Goal: Transaction & Acquisition: Purchase product/service

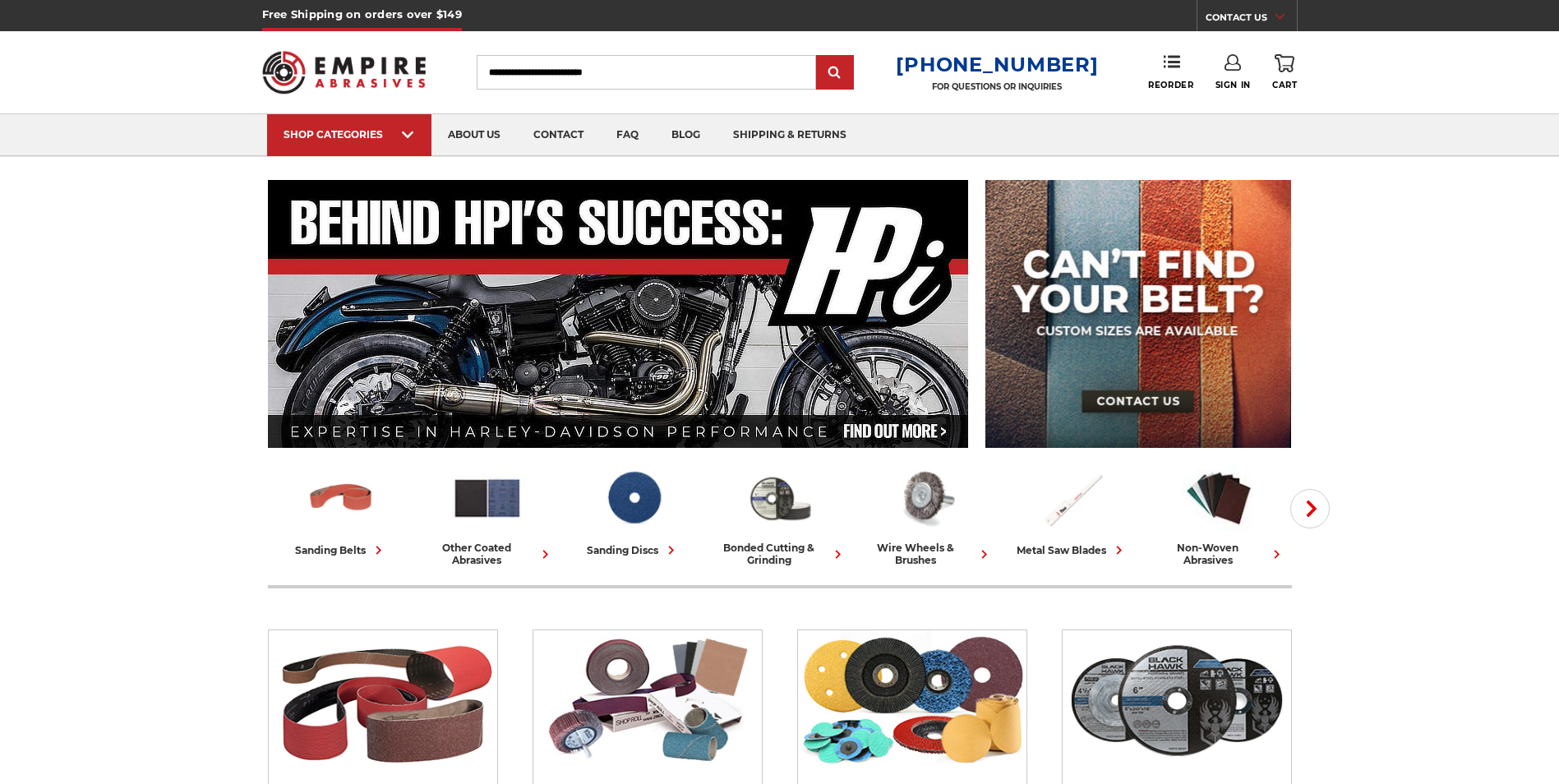
click at [415, 137] on link "SHOP CATEGORIES" at bounding box center [349, 135] width 165 height 42
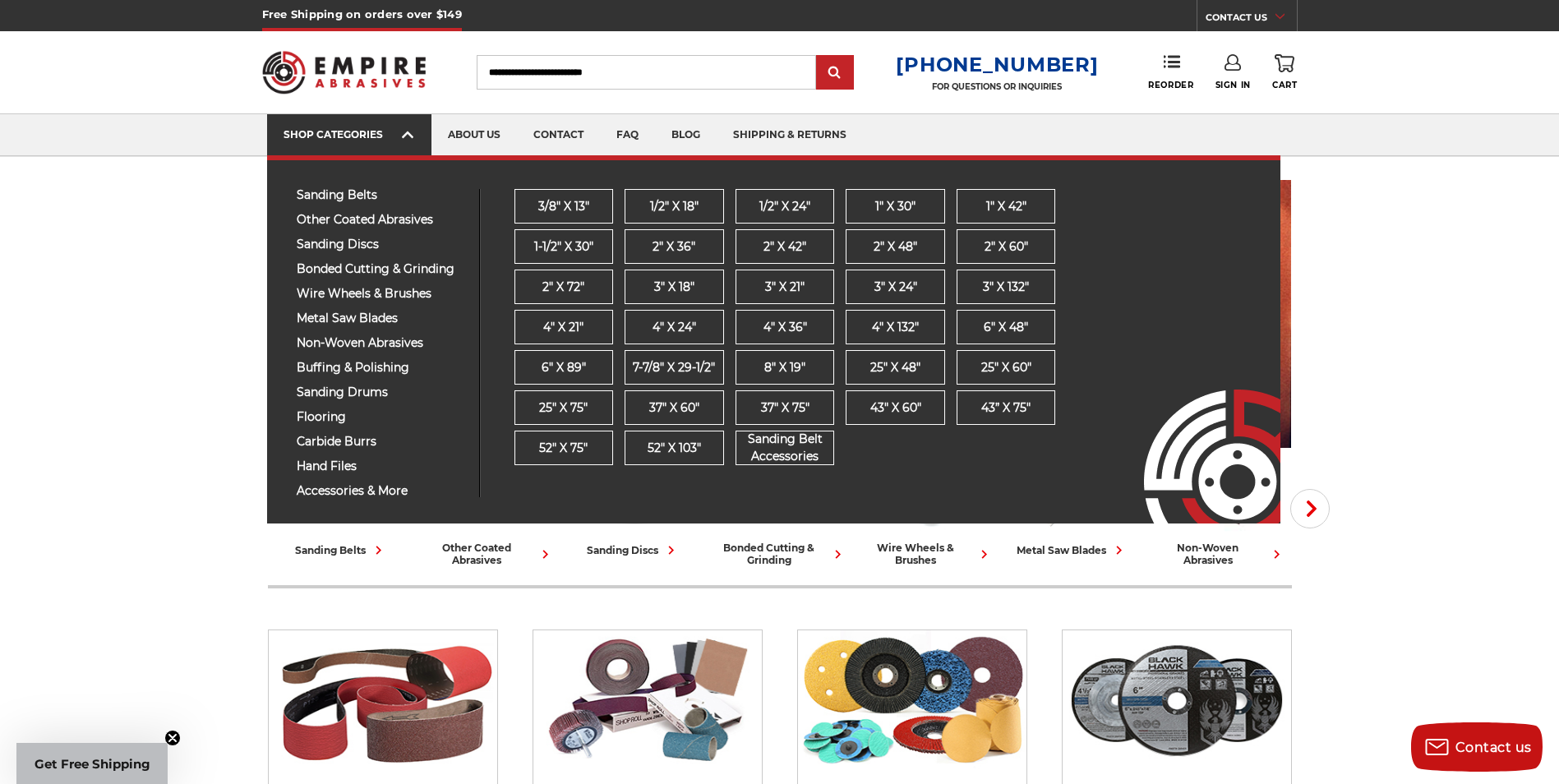
click at [413, 137] on icon at bounding box center [408, 135] width 12 height 18
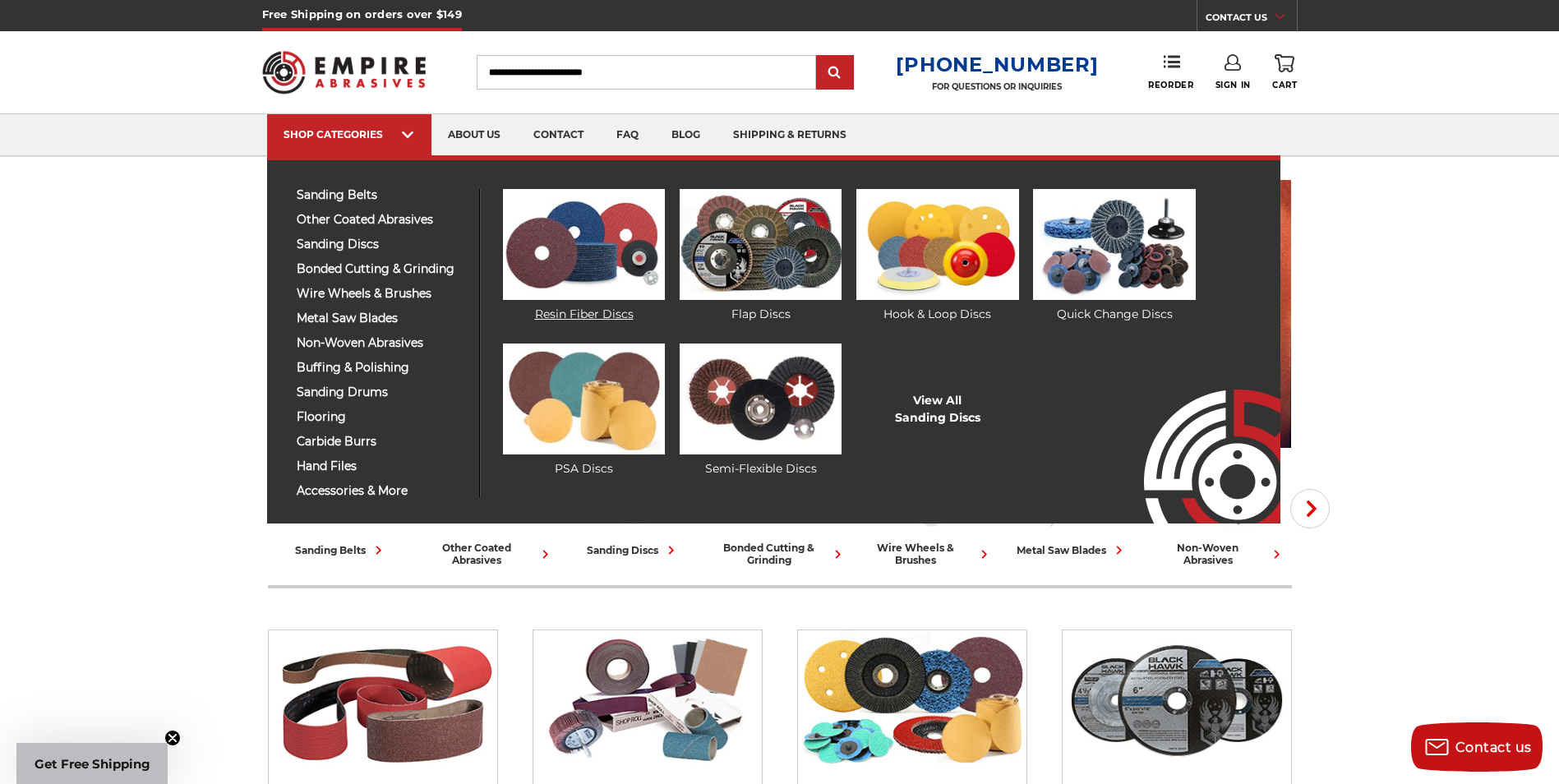
click at [593, 253] on img at bounding box center [584, 245] width 162 height 111
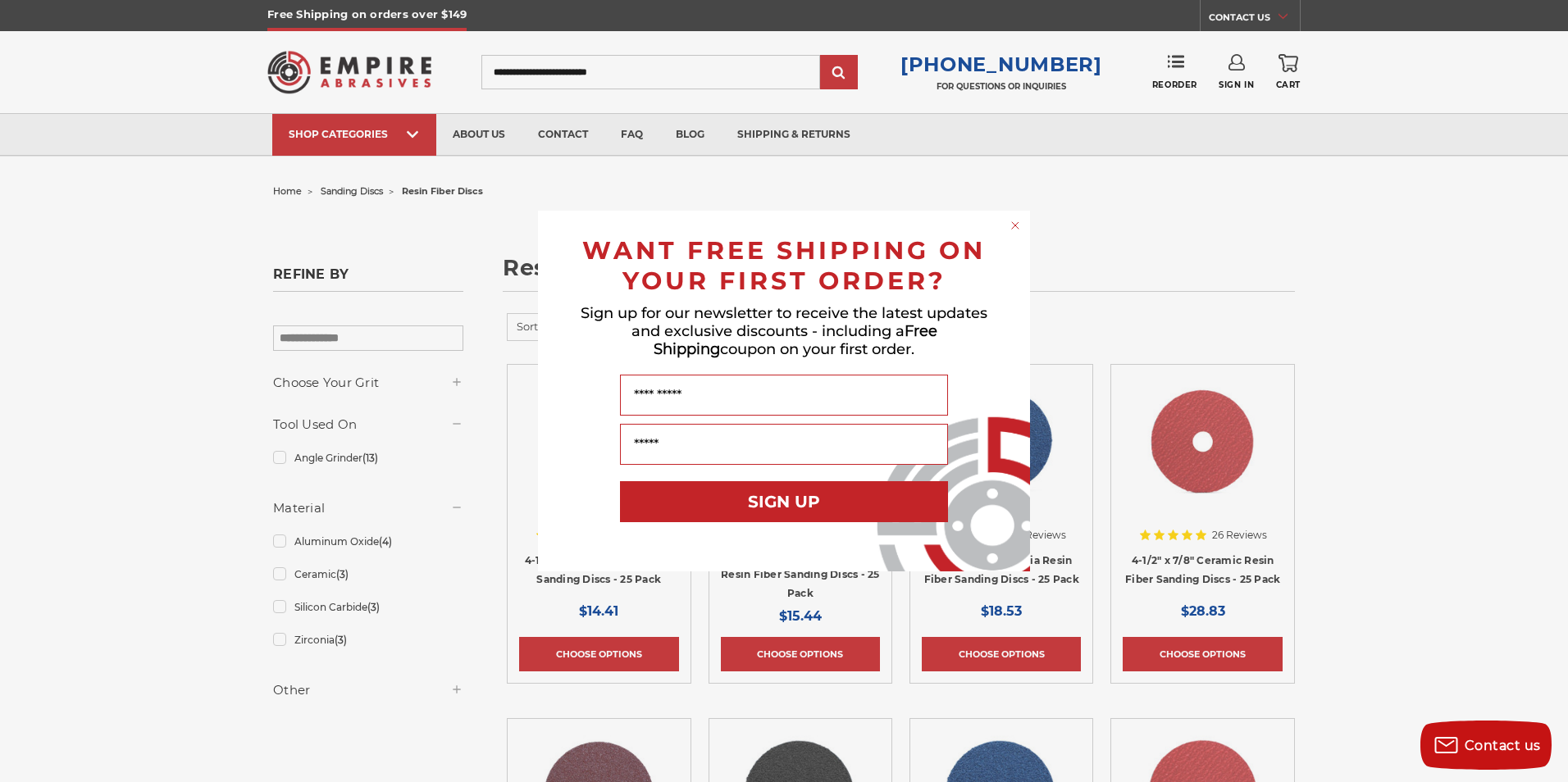
click at [1009, 222] on circle "Close dialog" at bounding box center [1015, 225] width 16 height 16
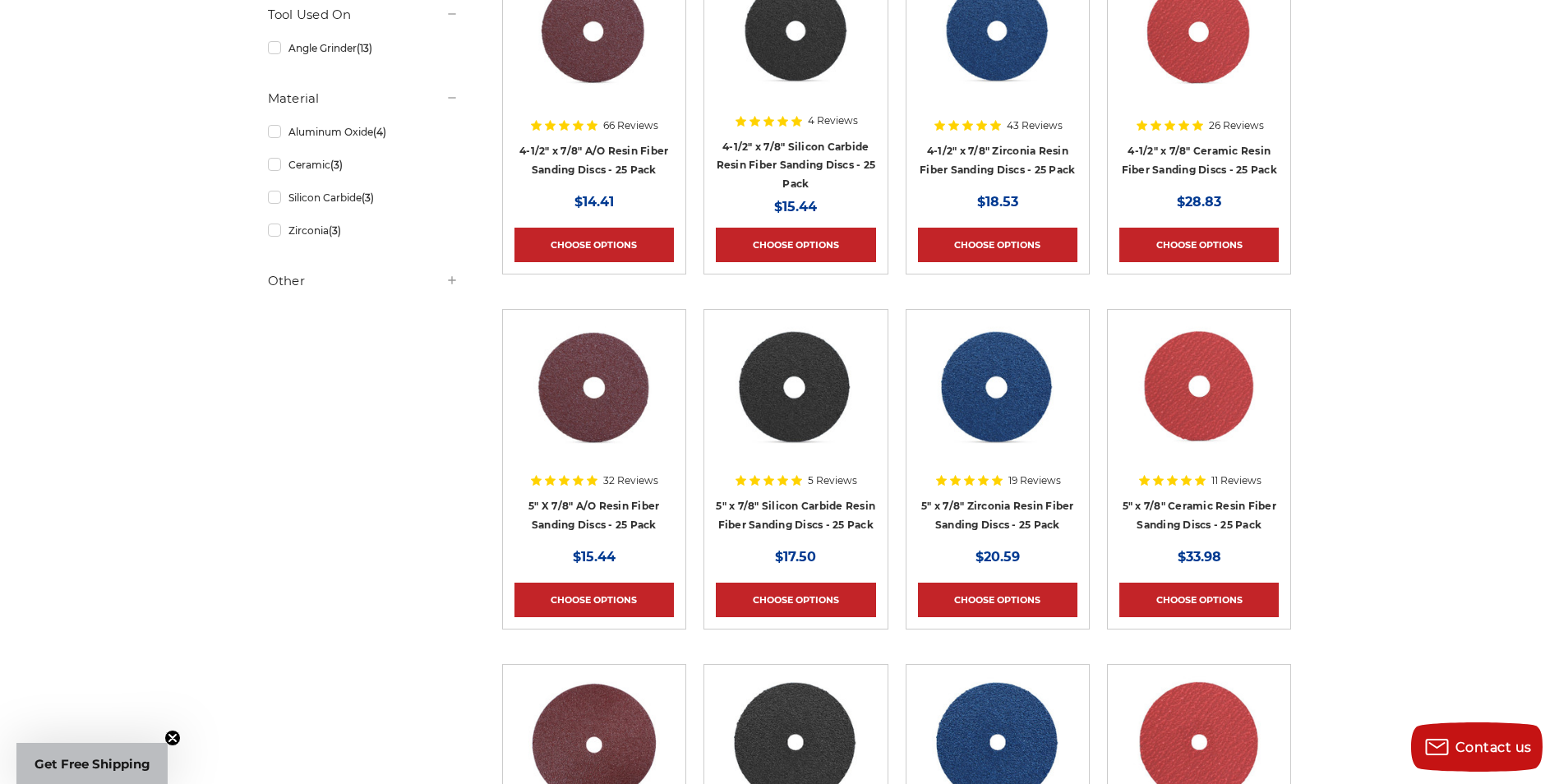
scroll to position [82, 0]
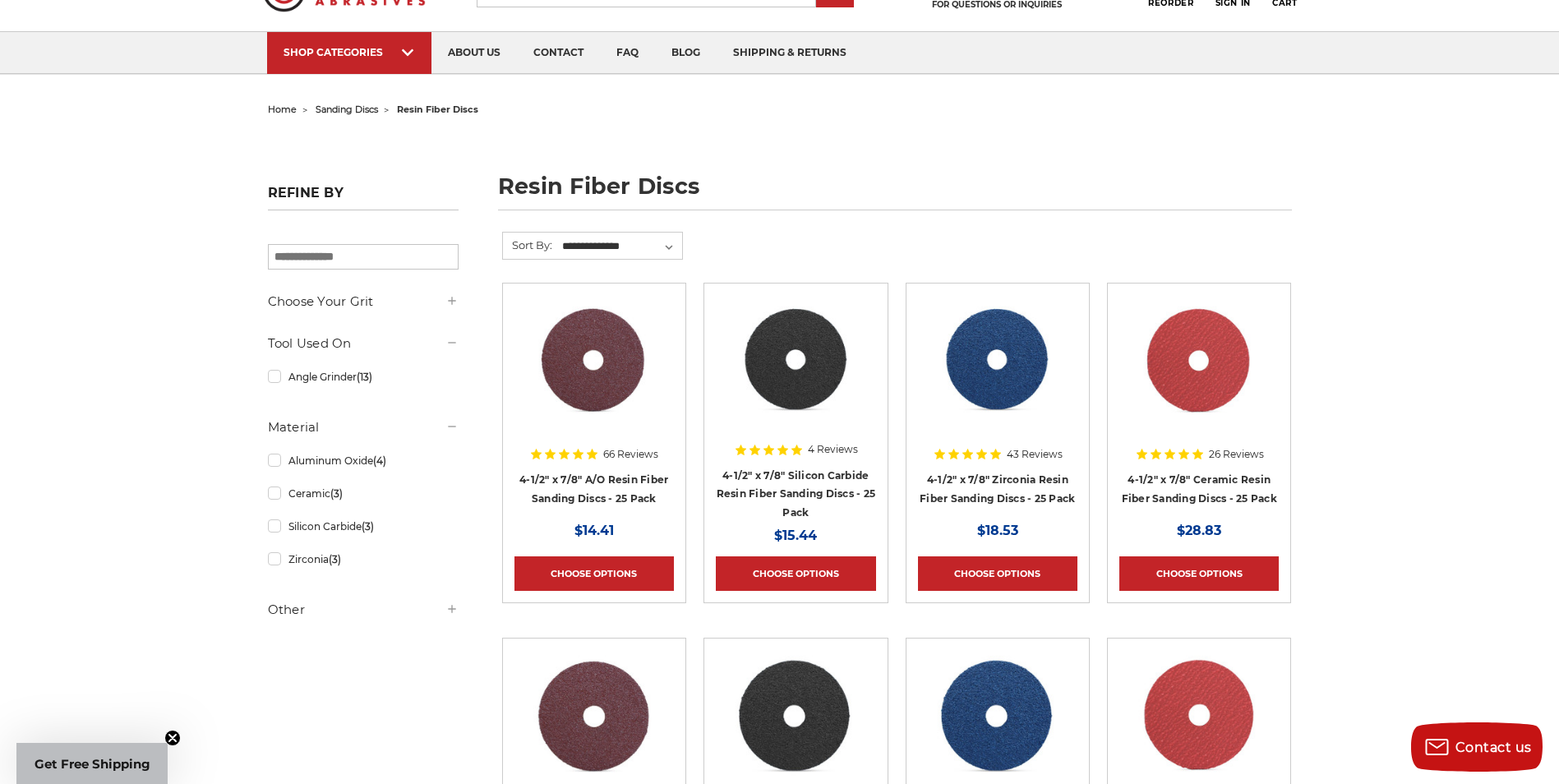
click at [1190, 547] on div "Choose Options" at bounding box center [1198, 569] width 160 height 44
click at [1192, 560] on link "Choose Options" at bounding box center [1198, 574] width 160 height 35
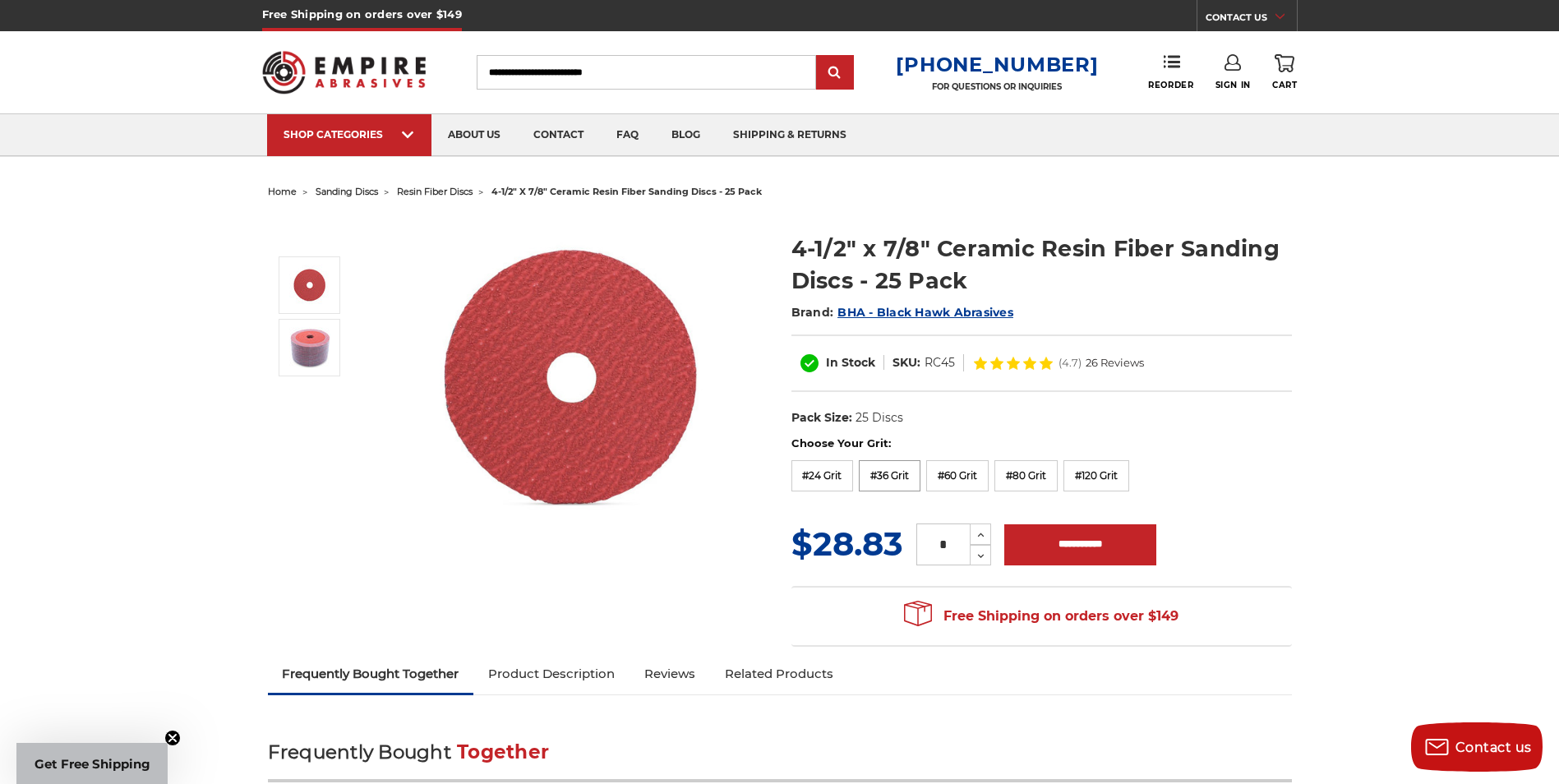
click at [870, 466] on label "#36 Grit" at bounding box center [889, 476] width 62 height 31
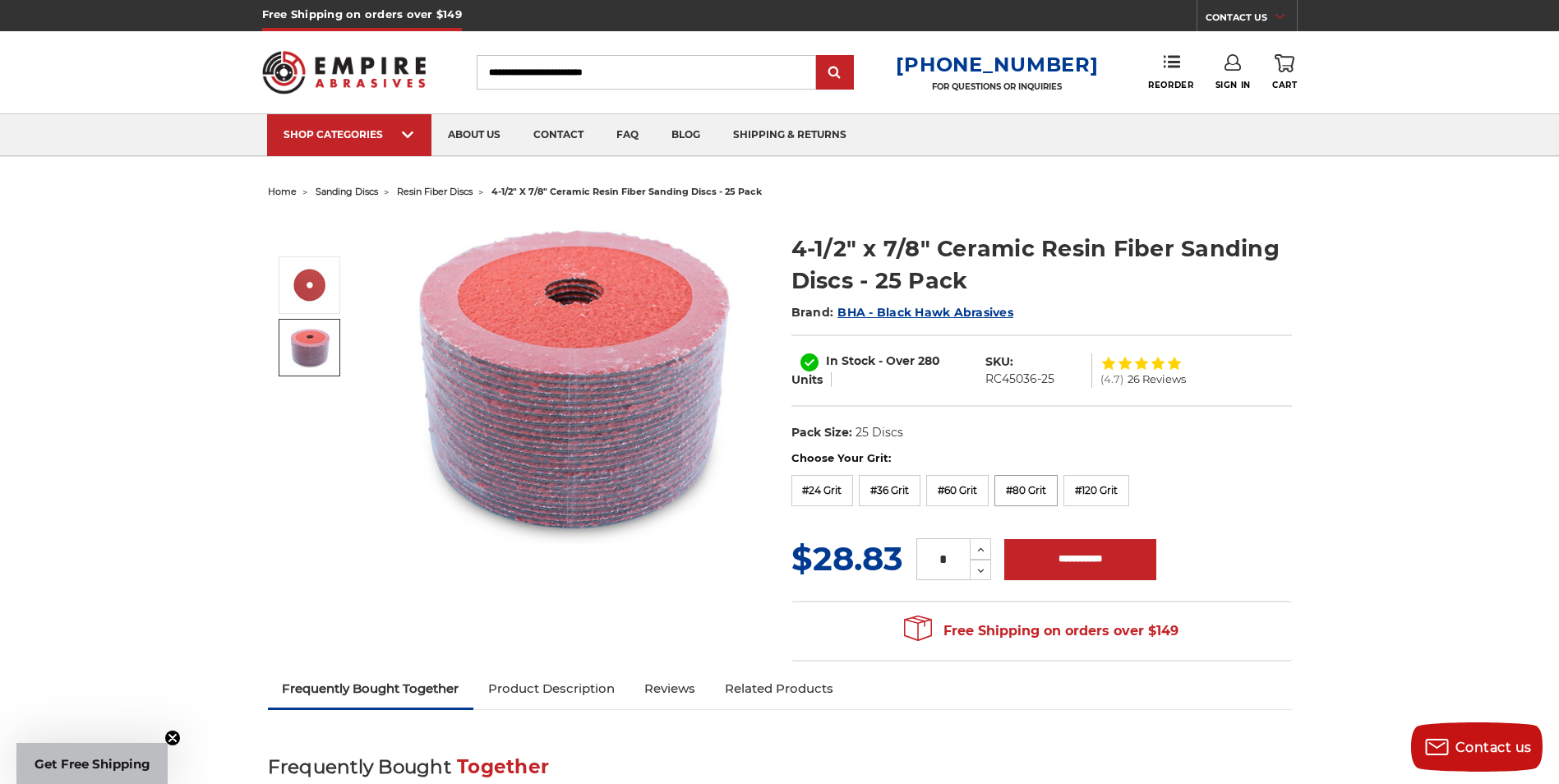
click at [1023, 481] on label "#80 Grit" at bounding box center [1026, 490] width 64 height 31
click at [509, 528] on img at bounding box center [572, 379] width 328 height 328
click at [964, 560] on input "*" at bounding box center [943, 559] width 54 height 42
type input "*"
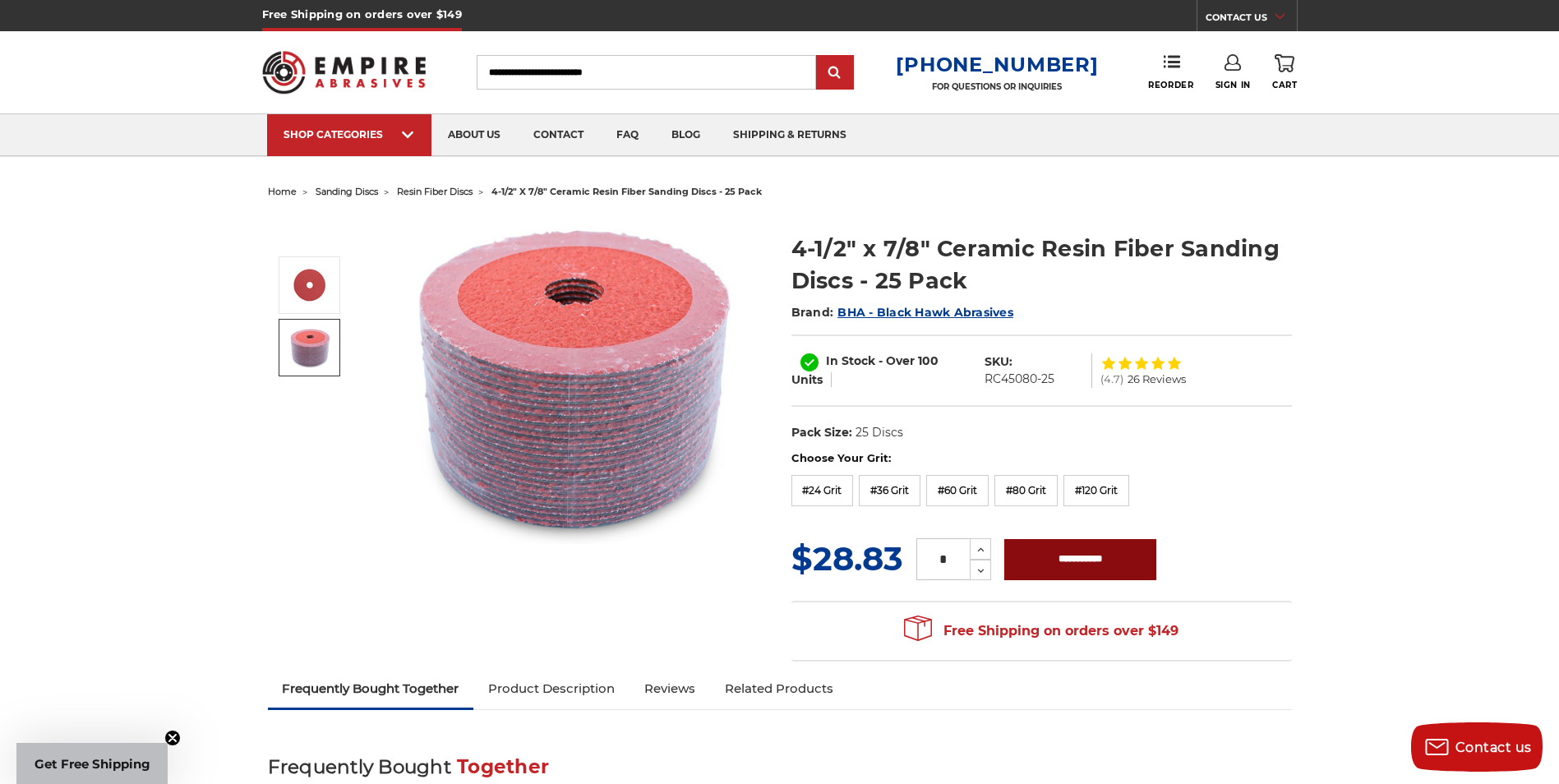
click at [1074, 551] on input "**********" at bounding box center [1080, 560] width 152 height 41
type input "**********"
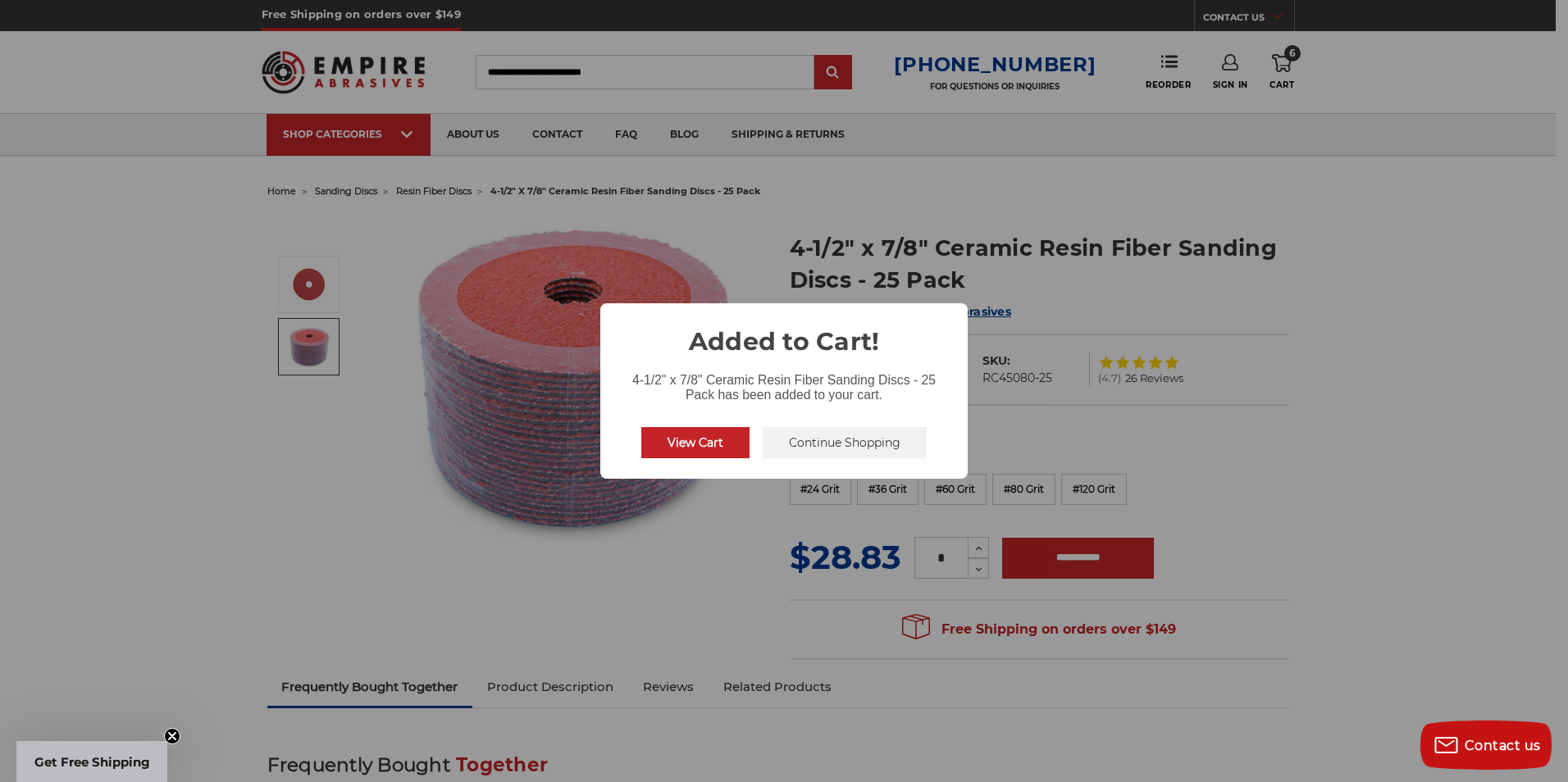
click at [688, 436] on button "View Cart" at bounding box center [695, 443] width 108 height 31
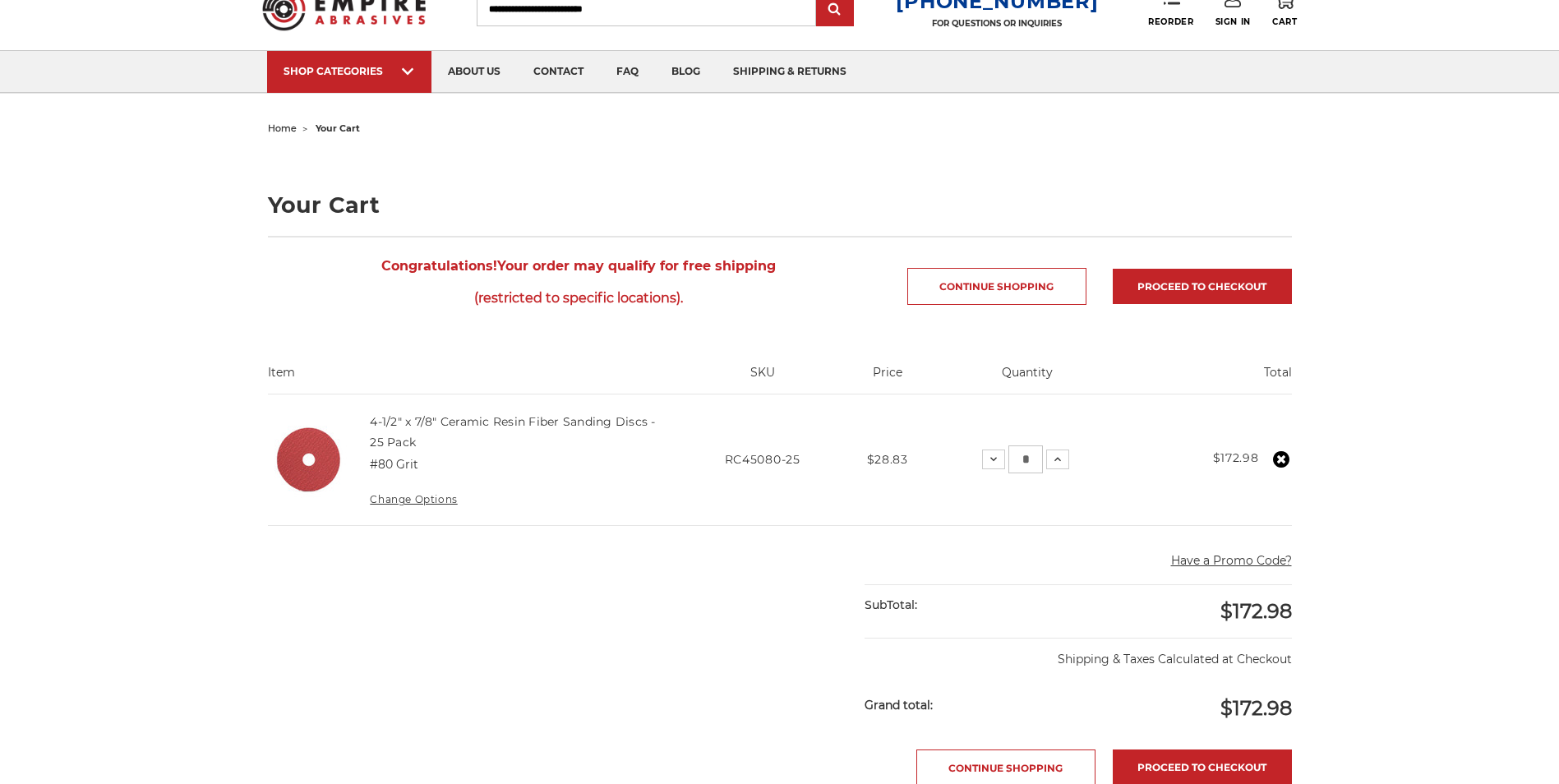
scroll to position [82, 0]
